Goal: Check status: Check status

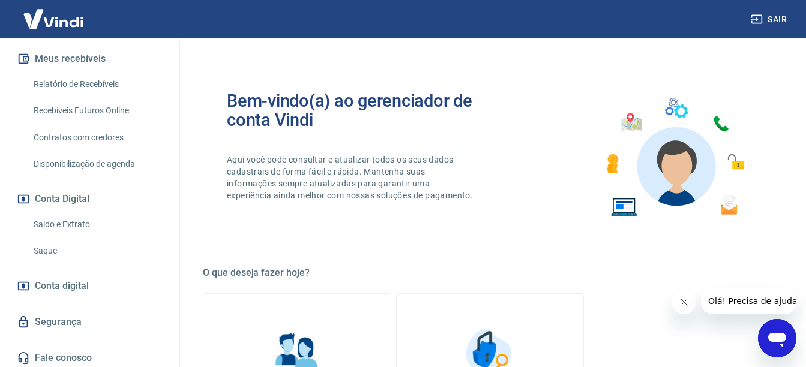
scroll to position [259, 0]
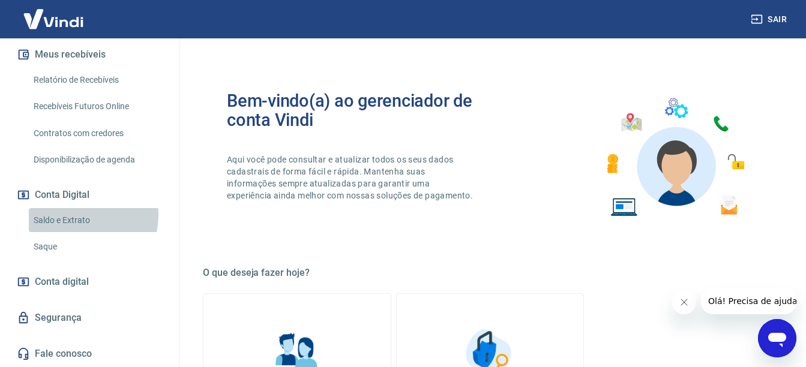
click at [79, 215] on link "Saldo e Extrato" at bounding box center [97, 220] width 136 height 25
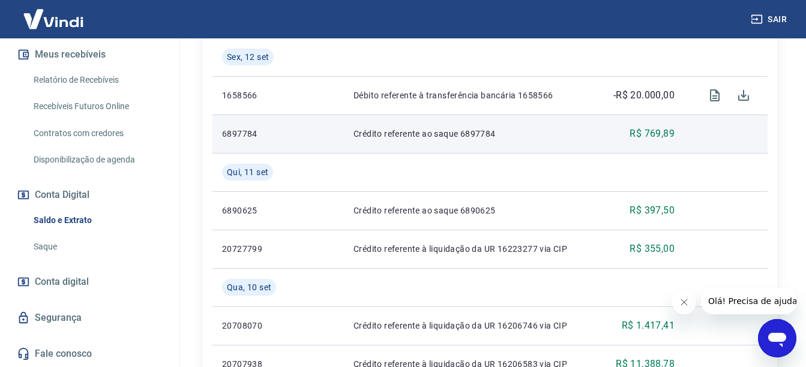
scroll to position [420, 0]
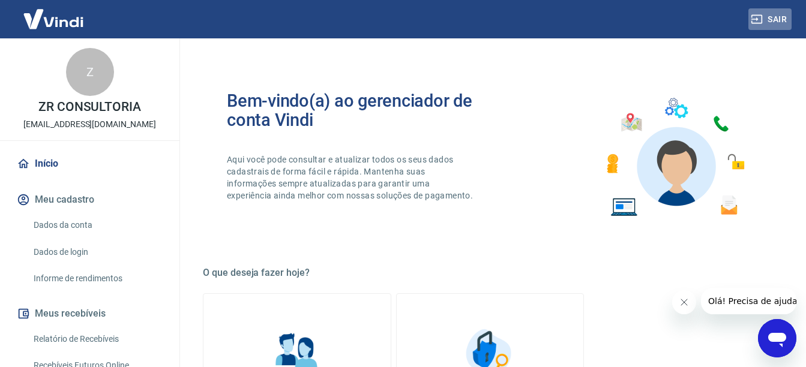
click at [782, 20] on button "Sair" at bounding box center [769, 19] width 43 height 22
